Goal: Find specific page/section: Find specific page/section

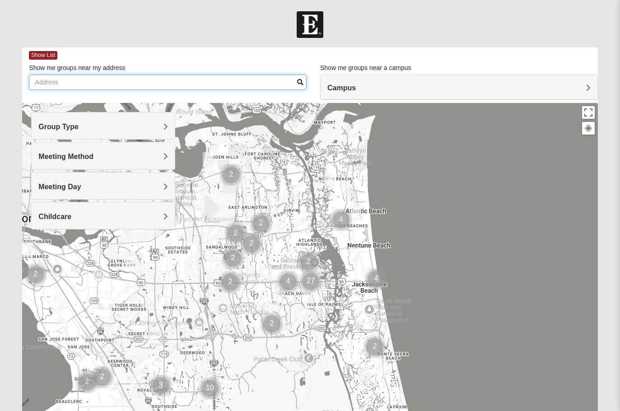
click at [203, 85] on input "Show me groups near my address" at bounding box center [168, 81] width 278 height 15
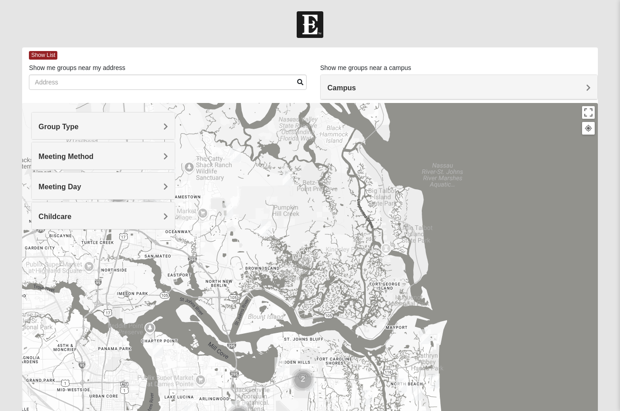
drag, startPoint x: 256, startPoint y: 222, endPoint x: 328, endPoint y: 427, distance: 217.5
click at [328, 410] on html "Log In Find A Group Error Show List Loading Groups" at bounding box center [310, 248] width 620 height 497
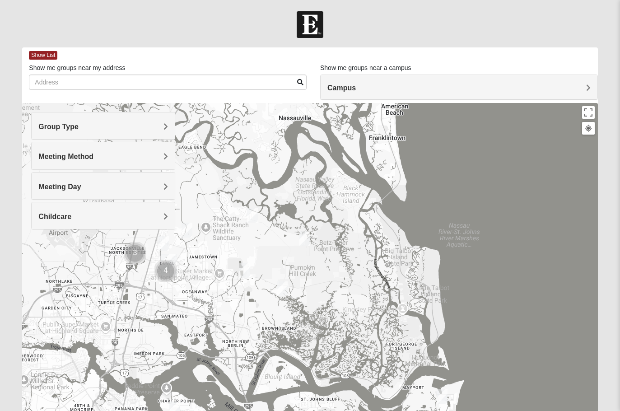
drag, startPoint x: 337, startPoint y: 205, endPoint x: 341, endPoint y: 305, distance: 100.3
click at [341, 304] on div at bounding box center [309, 283] width 575 height 361
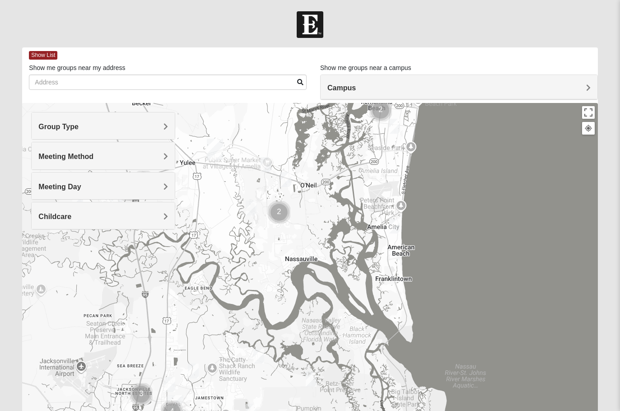
drag, startPoint x: 343, startPoint y: 227, endPoint x: 345, endPoint y: 282, distance: 55.1
click at [345, 282] on div at bounding box center [309, 283] width 575 height 361
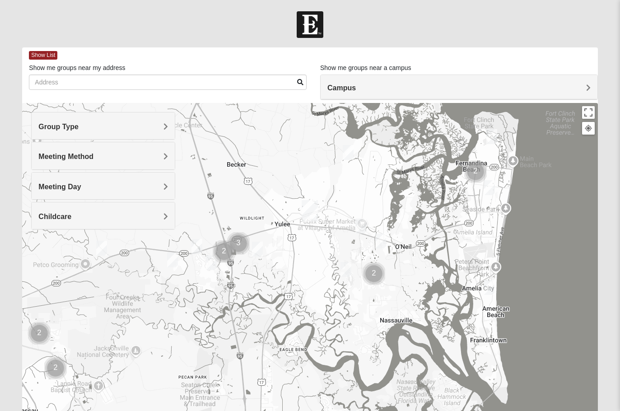
drag, startPoint x: 287, startPoint y: 219, endPoint x: 382, endPoint y: 267, distance: 106.4
click at [382, 267] on img "Cluster of 2 groups" at bounding box center [374, 273] width 23 height 23
click at [258, 247] on img "1825 Mixed FSCJ 32097" at bounding box center [257, 249] width 11 height 15
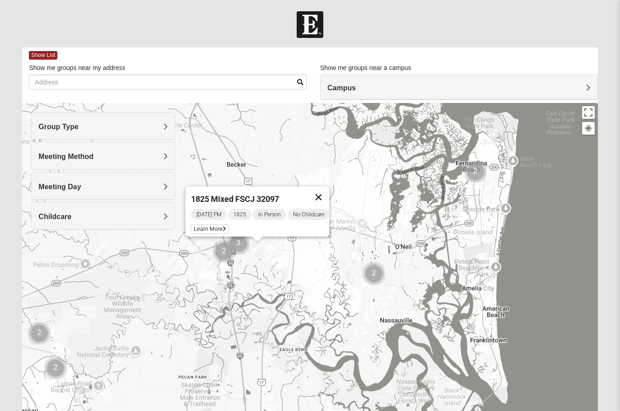
click at [323, 187] on button "Close" at bounding box center [318, 197] width 22 height 22
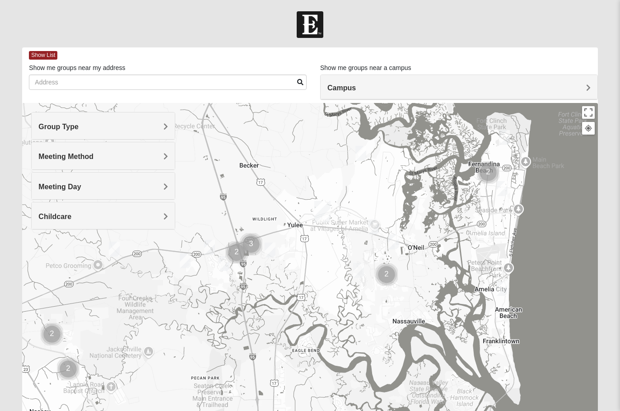
drag, startPoint x: 259, startPoint y: 275, endPoint x: 279, endPoint y: 276, distance: 20.4
click at [279, 276] on div at bounding box center [309, 283] width 575 height 361
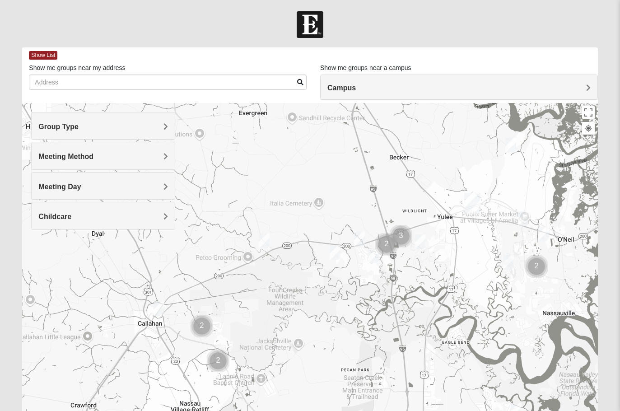
drag, startPoint x: 214, startPoint y: 232, endPoint x: 353, endPoint y: 223, distance: 138.4
click at [353, 223] on div at bounding box center [309, 283] width 575 height 361
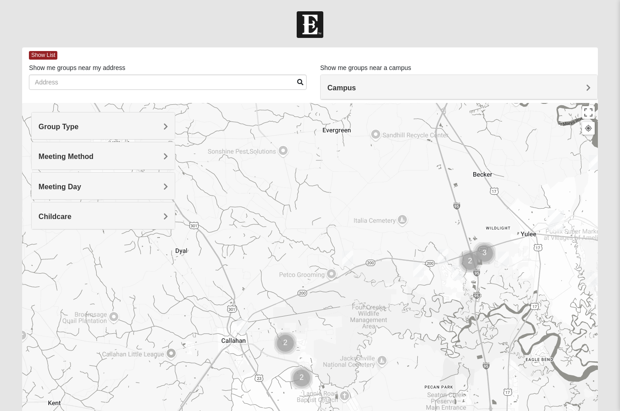
drag, startPoint x: 228, startPoint y: 279, endPoint x: 301, endPoint y: 293, distance: 74.8
click at [298, 297] on div at bounding box center [309, 283] width 575 height 361
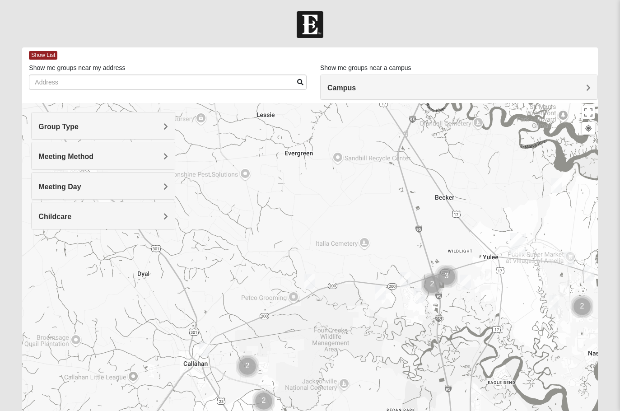
drag, startPoint x: 485, startPoint y: 275, endPoint x: 467, endPoint y: 294, distance: 25.9
click at [467, 294] on div at bounding box center [309, 283] width 575 height 361
click at [381, 293] on img "Mixed Sheppard/Wetzel 32097" at bounding box center [379, 292] width 11 height 15
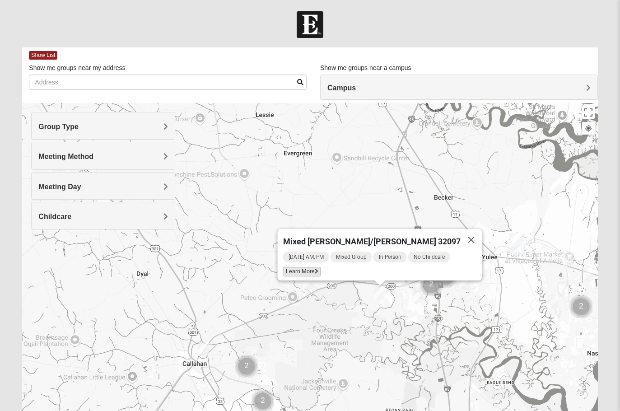
click at [314, 267] on span "Learn More" at bounding box center [302, 271] width 38 height 9
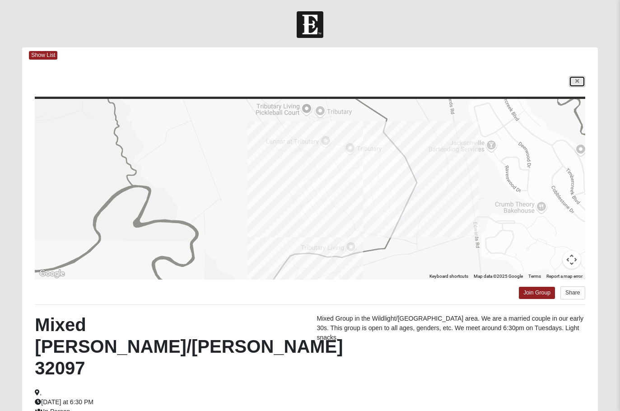
click at [577, 83] on icon at bounding box center [577, 81] width 4 height 5
